Goal: Go to known website

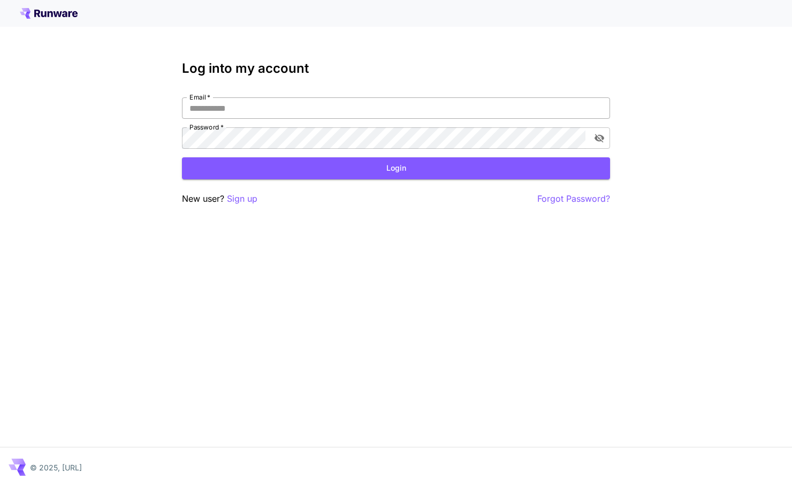
click at [227, 101] on input "Email   *" at bounding box center [396, 107] width 428 height 21
type input "**********"
click button "Login" at bounding box center [396, 168] width 428 height 22
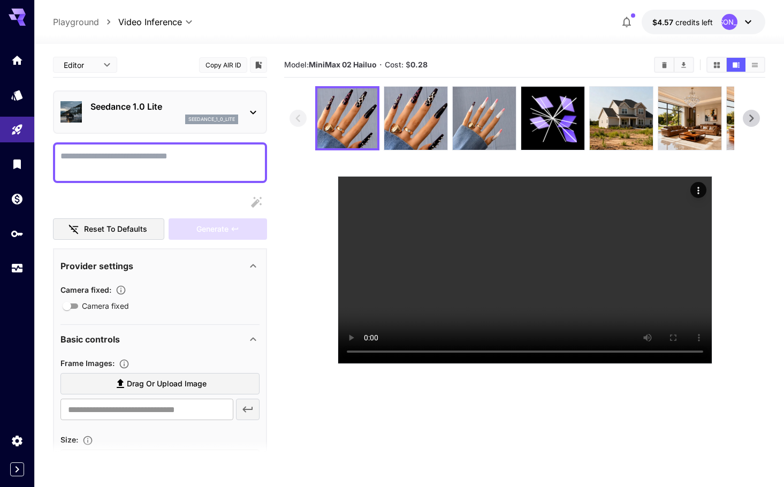
click at [750, 265] on section at bounding box center [524, 225] width 470 height 278
